Goal: Task Accomplishment & Management: Manage account settings

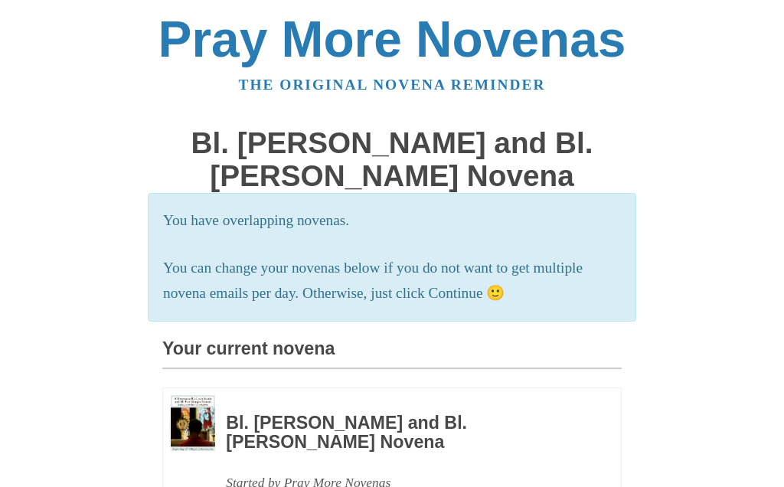
scroll to position [95, 0]
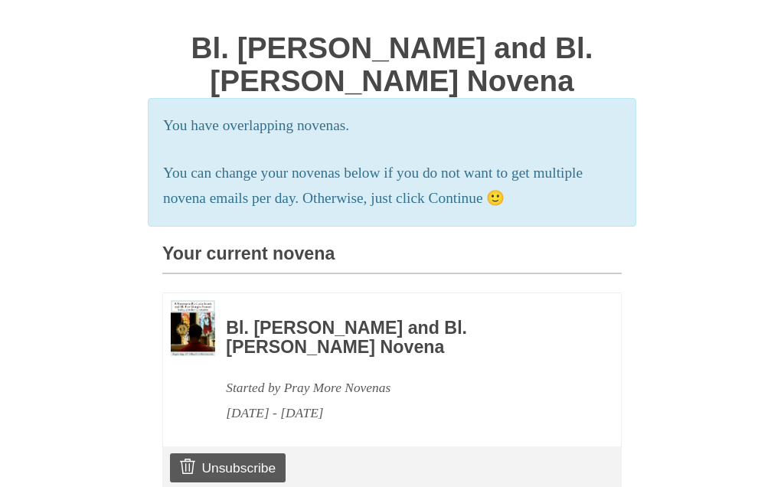
click at [224, 466] on link "Unsubscribe" at bounding box center [228, 467] width 116 height 29
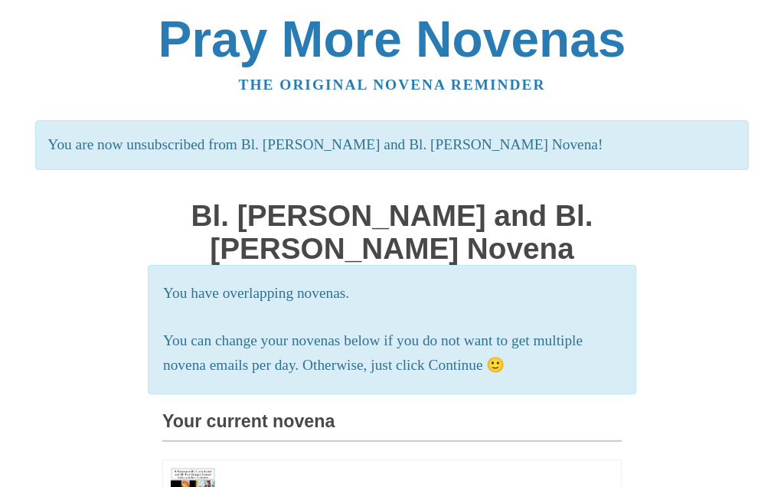
scroll to position [240, 0]
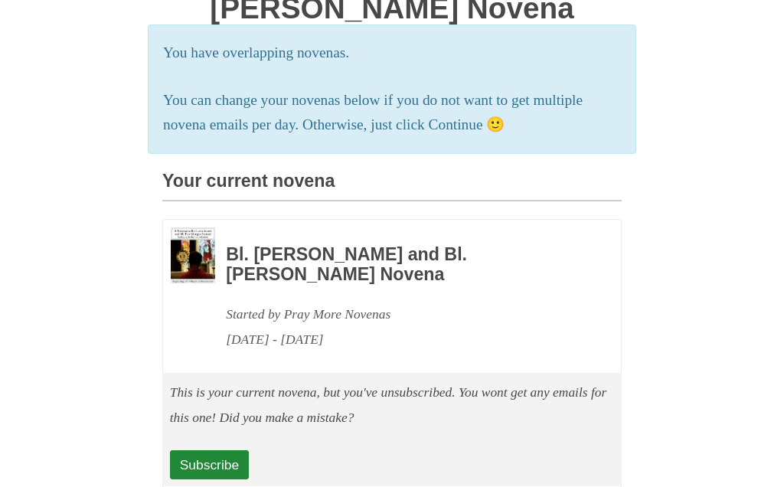
click at [219, 456] on link "Subscribe" at bounding box center [209, 465] width 79 height 29
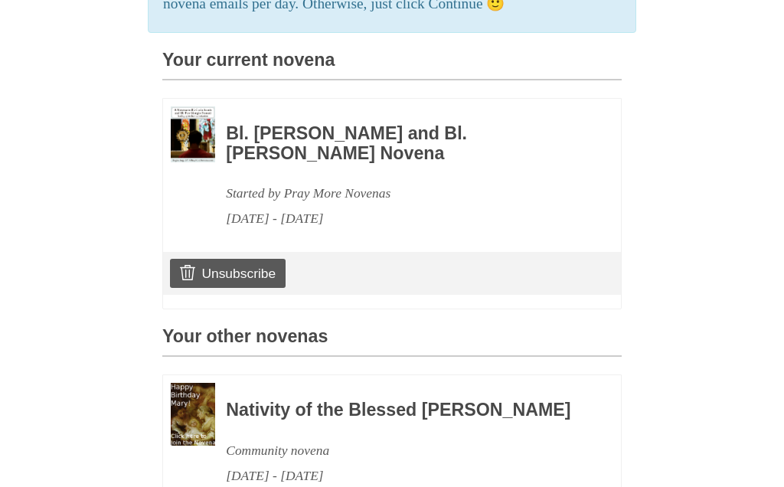
scroll to position [329, 0]
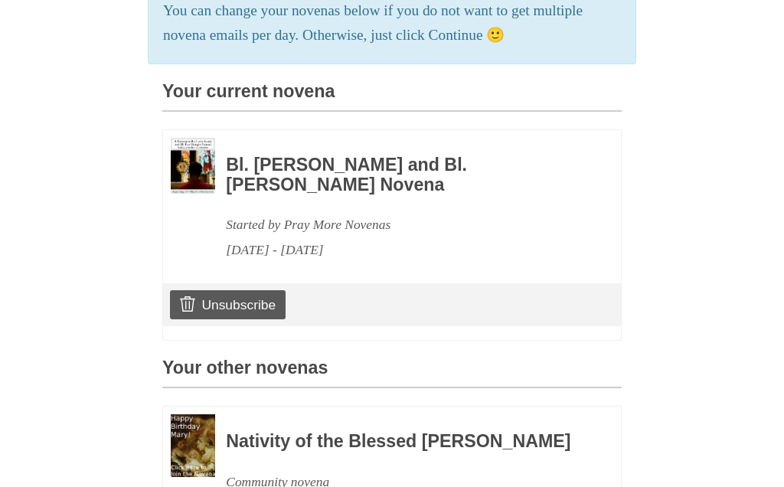
click at [231, 302] on link "Unsubscribe" at bounding box center [228, 305] width 116 height 29
